Goal: Check status: Check status

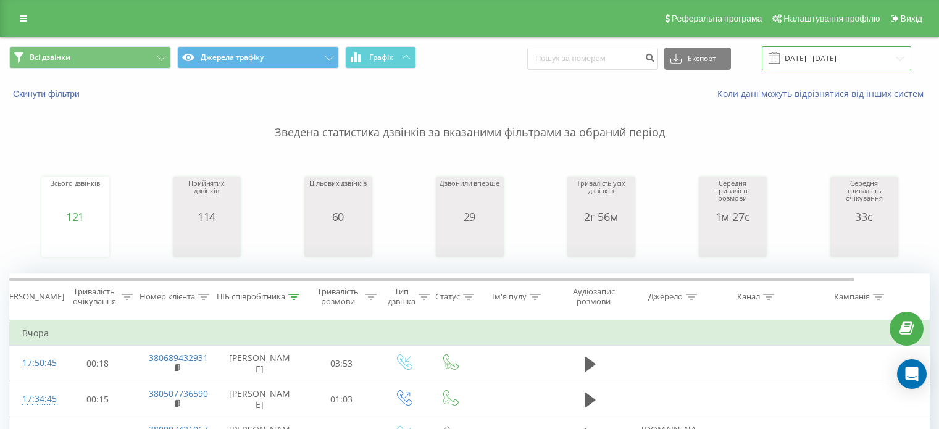
click at [811, 57] on input "20.08.2025 - 20.08.2025" at bounding box center [836, 58] width 149 height 24
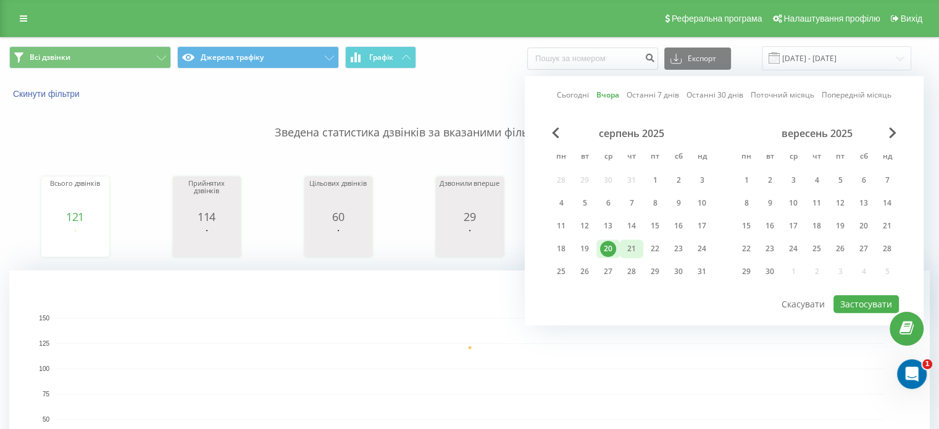
click at [628, 249] on div "21" at bounding box center [631, 249] width 16 height 16
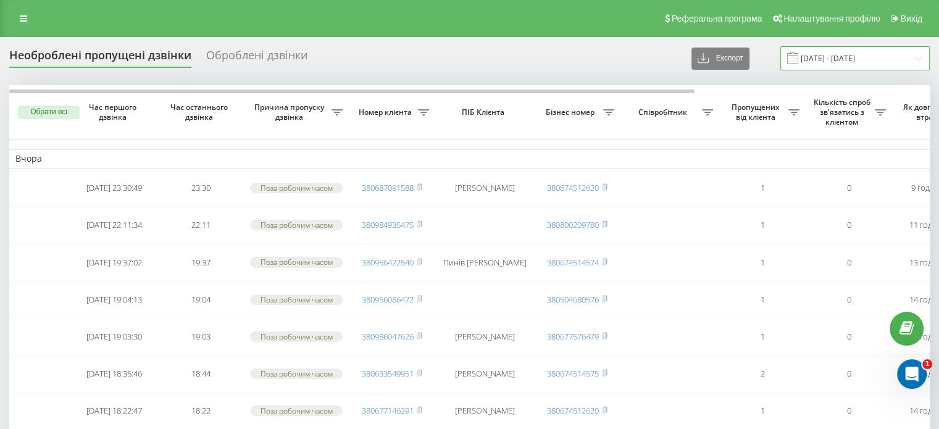
click at [850, 53] on input "19.08.2025 - 20.08.2025" at bounding box center [854, 58] width 149 height 24
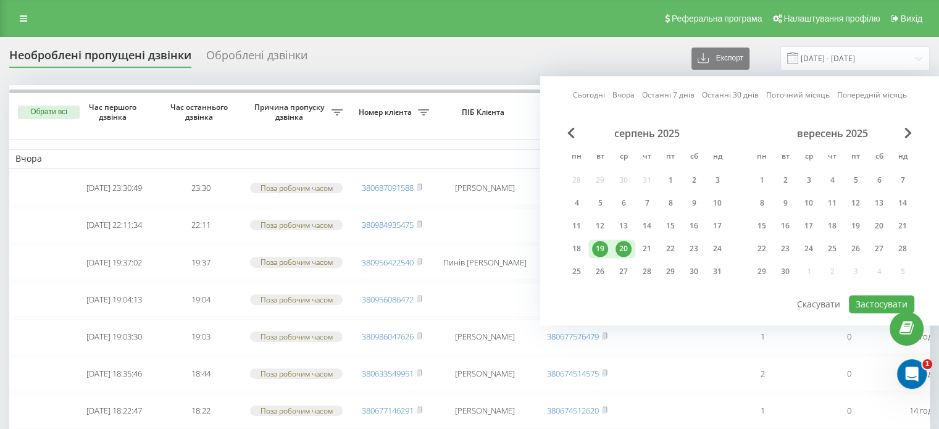
click at [622, 249] on div "20" at bounding box center [623, 249] width 16 height 16
click at [641, 251] on div "21" at bounding box center [647, 249] width 16 height 16
click at [860, 303] on button "Застосувати" at bounding box center [881, 304] width 65 height 18
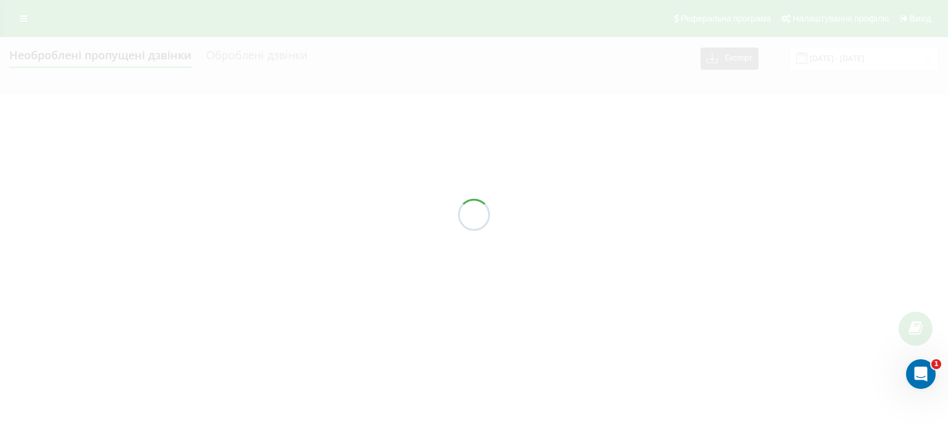
type input "[DATE] - [DATE]"
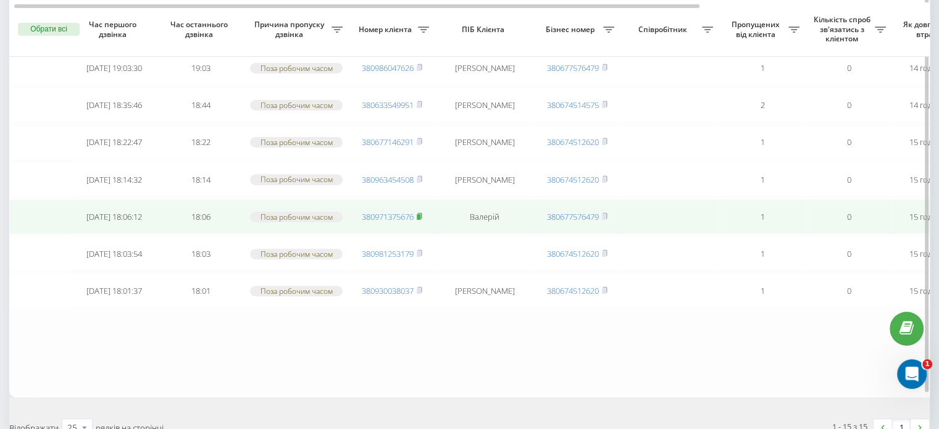
click at [420, 214] on rect at bounding box center [419, 217] width 4 height 6
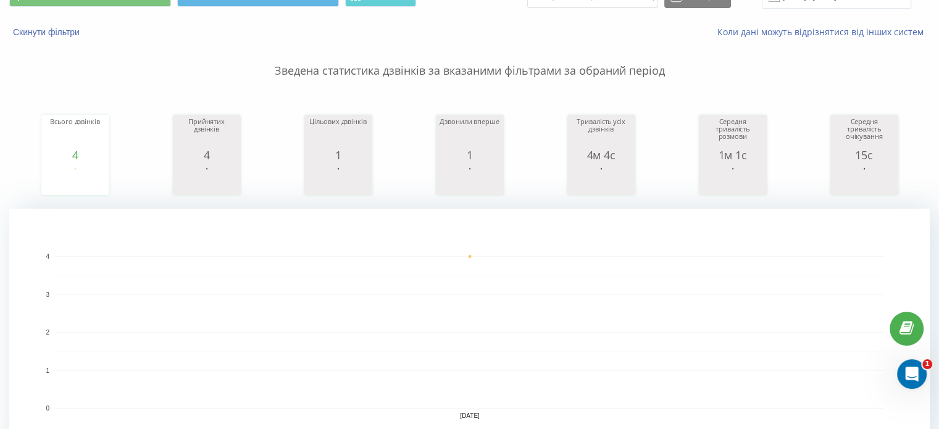
scroll to position [62, 0]
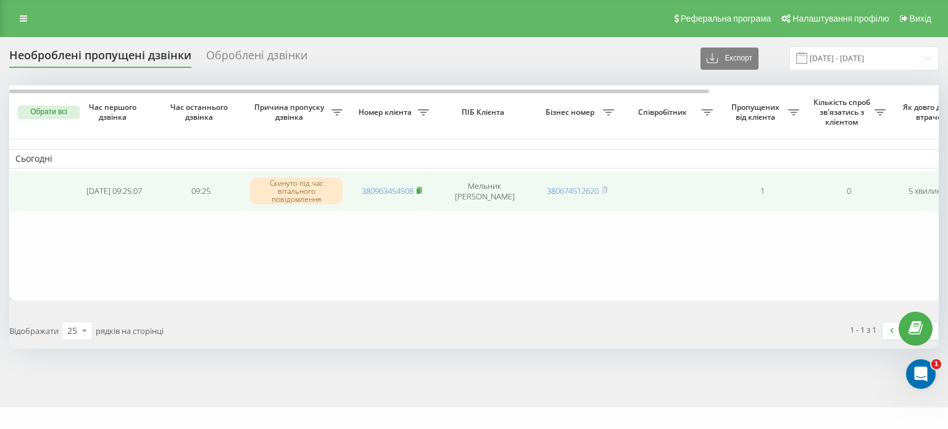
click at [418, 190] on rect at bounding box center [419, 191] width 4 height 6
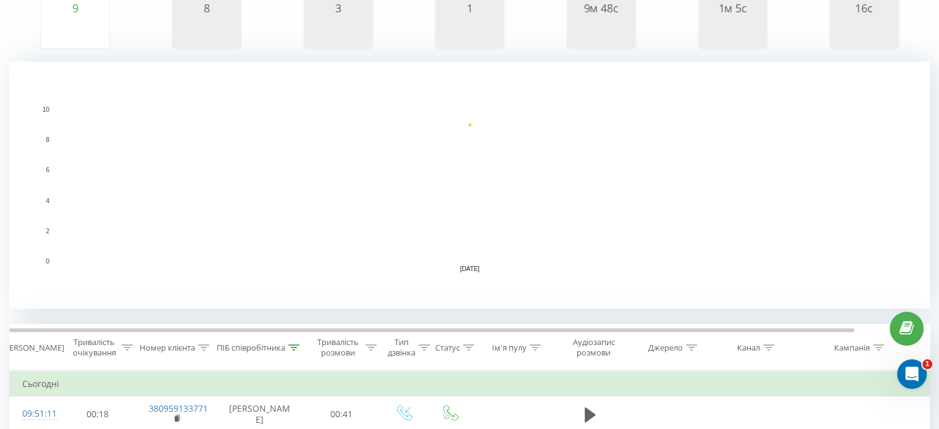
scroll to position [247, 0]
